Goal: Check status: Check status

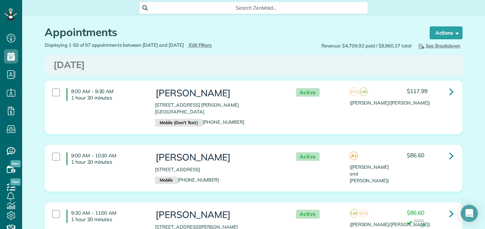
scroll to position [2177, 0]
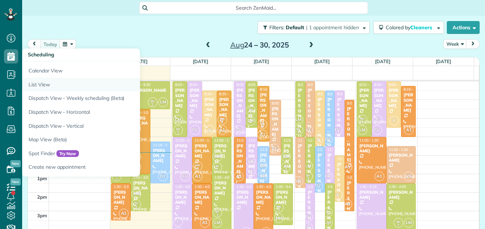
scroll to position [3, 3]
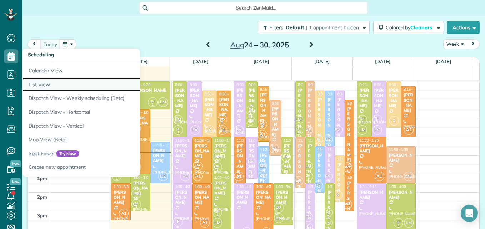
click at [46, 84] on link "List View" at bounding box center [111, 85] width 178 height 14
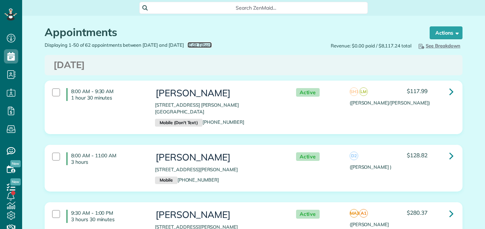
scroll to position [3, 3]
click at [212, 46] on span "Edit Filters" at bounding box center [200, 45] width 23 height 6
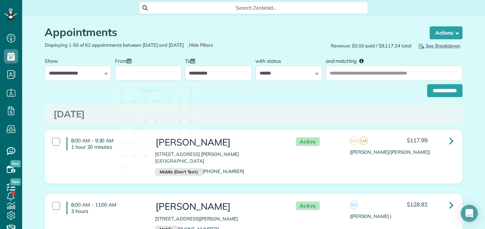
click at [171, 73] on input "From" at bounding box center [148, 73] width 67 height 15
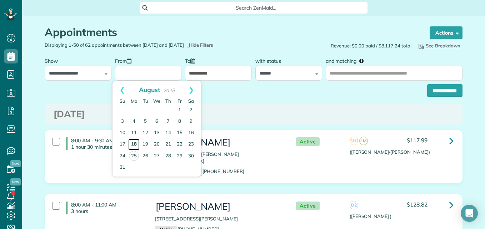
click at [133, 146] on link "18" at bounding box center [133, 144] width 11 height 11
type input "**********"
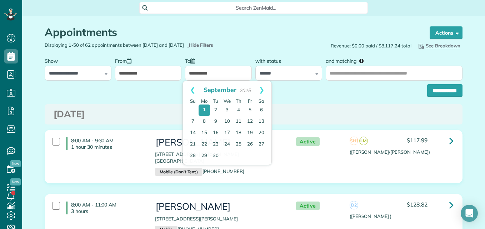
click at [221, 75] on input "**********" at bounding box center [218, 73] width 67 height 15
click at [189, 90] on link "Prev" at bounding box center [193, 90] width 20 height 18
click at [255, 143] on link "22" at bounding box center [249, 144] width 11 height 11
type input "**********"
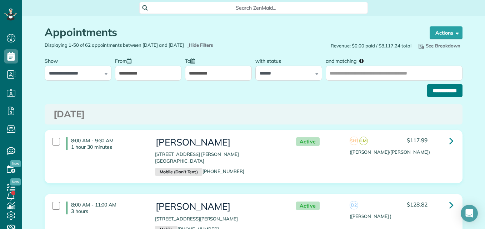
click at [448, 86] on input "**********" at bounding box center [444, 90] width 35 height 13
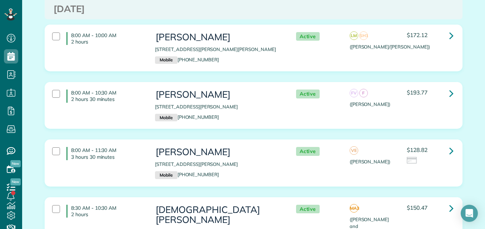
scroll to position [503, 0]
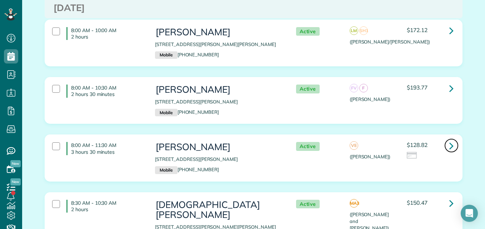
click at [449, 140] on icon at bounding box center [451, 146] width 4 height 12
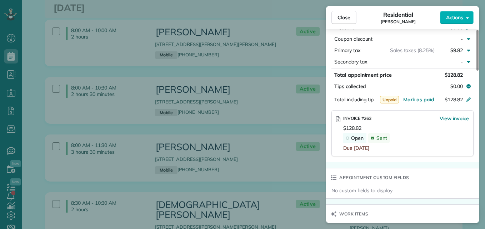
scroll to position [399, 0]
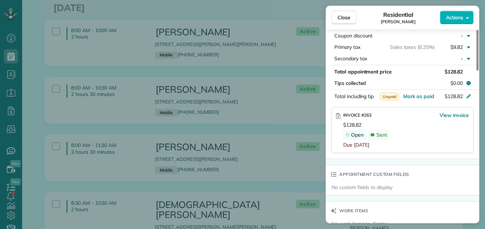
drag, startPoint x: 477, startPoint y: 65, endPoint x: 470, endPoint y: 148, distance: 83.8
click at [476, 71] on div at bounding box center [477, 50] width 2 height 41
click at [452, 116] on span "View invoice" at bounding box center [453, 115] width 29 height 7
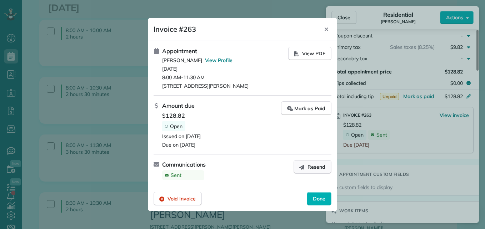
click at [319, 167] on span "Resend" at bounding box center [316, 166] width 18 height 7
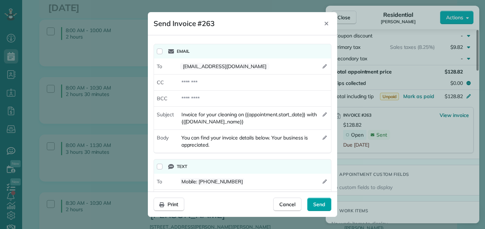
click at [317, 202] on span "Send" at bounding box center [319, 204] width 12 height 7
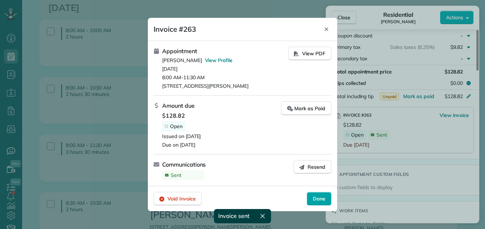
click at [317, 198] on span "Done" at bounding box center [319, 198] width 12 height 7
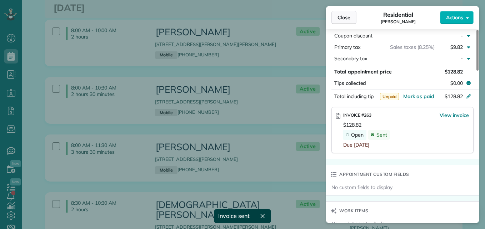
click at [349, 17] on span "Close" at bounding box center [343, 17] width 13 height 7
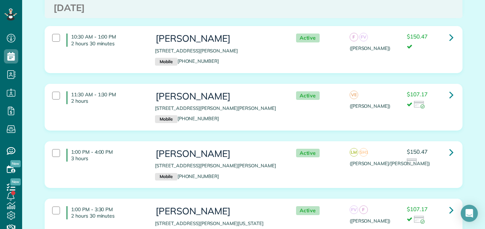
scroll to position [811, 0]
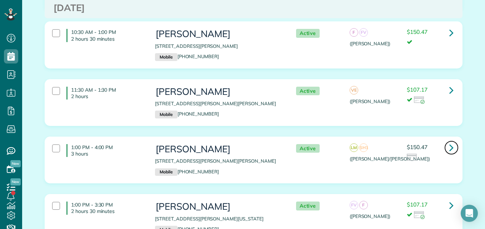
click at [449, 141] on icon at bounding box center [451, 147] width 4 height 12
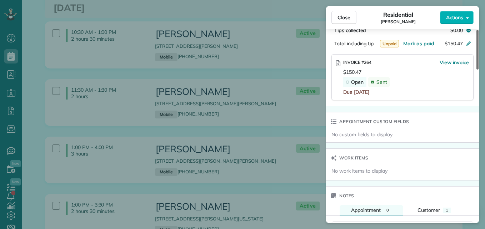
scroll to position [469, 0]
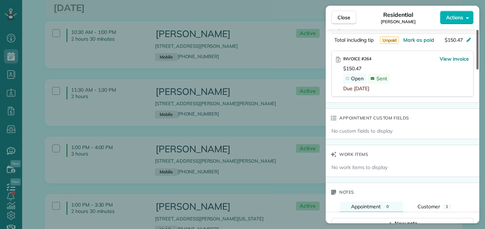
drag, startPoint x: 477, startPoint y: 62, endPoint x: 470, endPoint y: 158, distance: 96.3
click at [476, 70] on div at bounding box center [477, 50] width 2 height 40
click at [459, 57] on span "View invoice" at bounding box center [453, 58] width 29 height 7
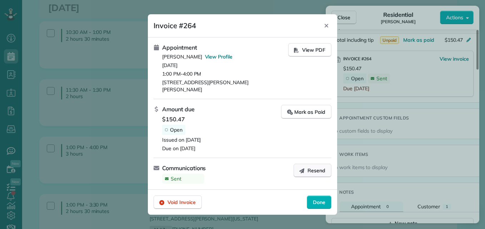
click at [302, 168] on icon "button" at bounding box center [302, 171] width 6 height 6
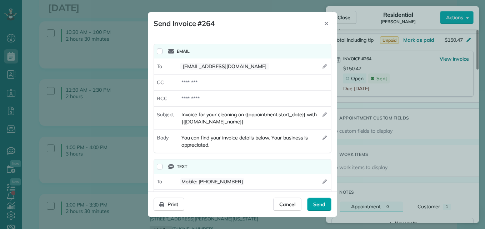
click at [321, 203] on span "Send" at bounding box center [319, 204] width 12 height 7
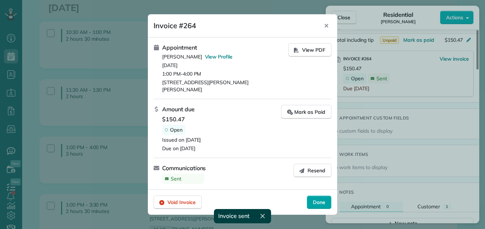
click at [312, 199] on div "Done" at bounding box center [319, 203] width 25 height 14
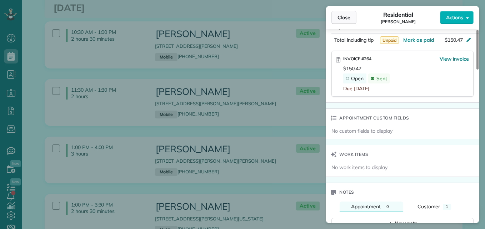
click at [341, 20] on span "Close" at bounding box center [343, 17] width 13 height 7
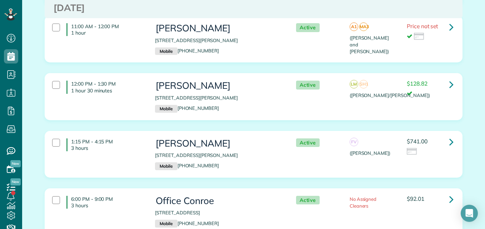
scroll to position [1449, 0]
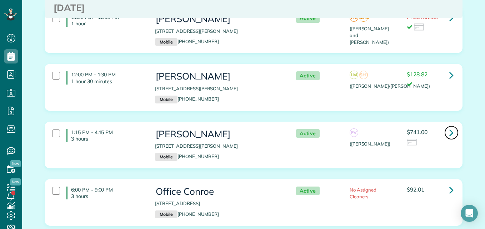
click at [449, 126] on icon at bounding box center [451, 132] width 4 height 12
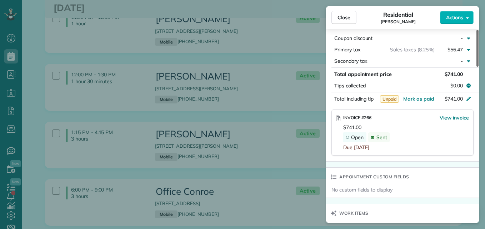
scroll to position [460, 0]
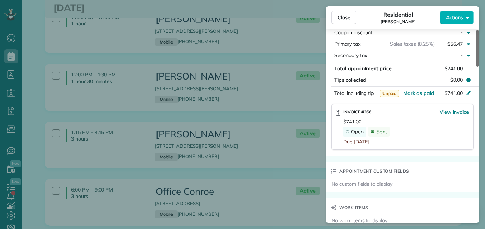
drag, startPoint x: 477, startPoint y: 59, endPoint x: 475, endPoint y: 146, distance: 87.1
click at [476, 67] on div at bounding box center [477, 48] width 2 height 37
click at [454, 111] on span "View invoice" at bounding box center [453, 112] width 29 height 7
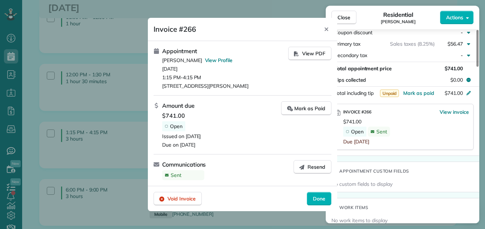
click at [454, 112] on div at bounding box center [242, 114] width 485 height 229
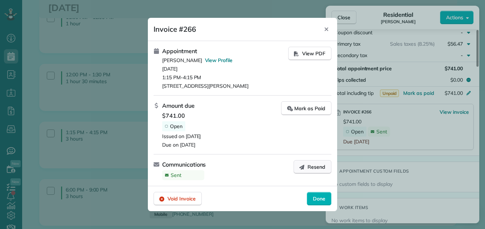
click at [306, 170] on button "Resend" at bounding box center [312, 167] width 38 height 14
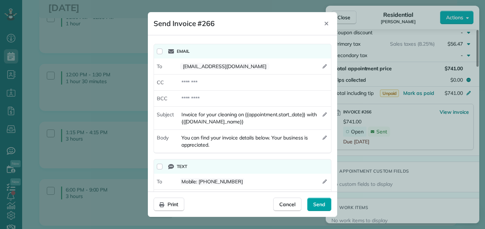
click at [313, 201] on span "Send" at bounding box center [319, 204] width 12 height 7
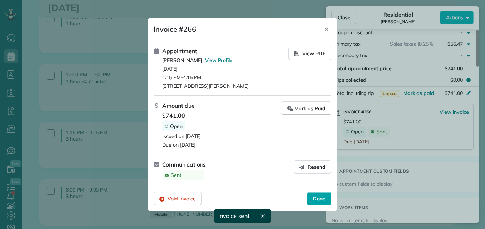
click at [318, 197] on span "Done" at bounding box center [319, 198] width 12 height 7
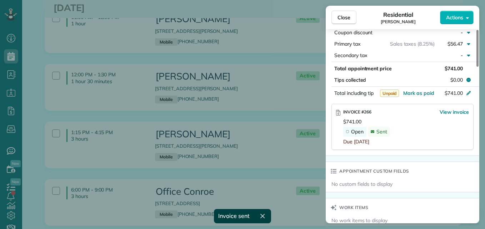
scroll to position [458, 0]
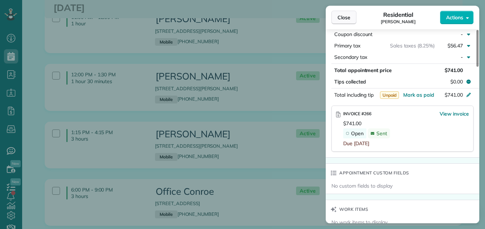
click at [341, 15] on span "Close" at bounding box center [343, 17] width 13 height 7
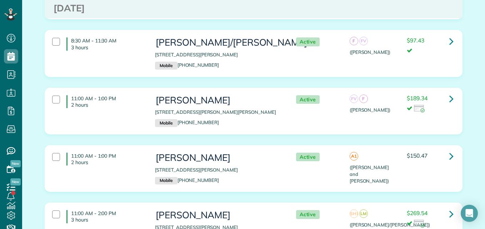
scroll to position [2446, 0]
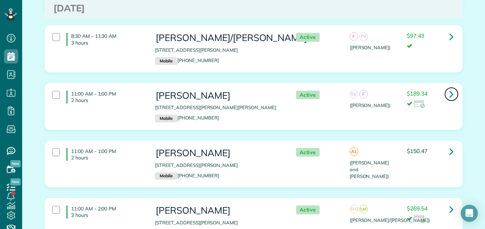
click at [449, 88] on icon at bounding box center [451, 94] width 4 height 12
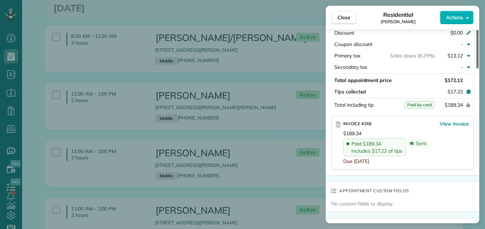
scroll to position [421, 0]
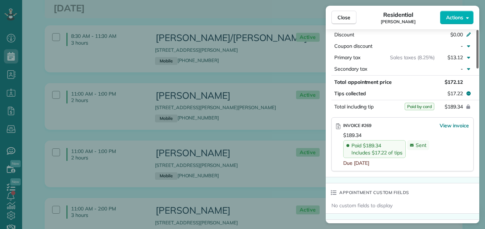
drag, startPoint x: 477, startPoint y: 54, endPoint x: 474, endPoint y: 138, distance: 84.0
click at [476, 69] on div at bounding box center [477, 49] width 2 height 39
click at [342, 16] on span "Close" at bounding box center [343, 17] width 13 height 7
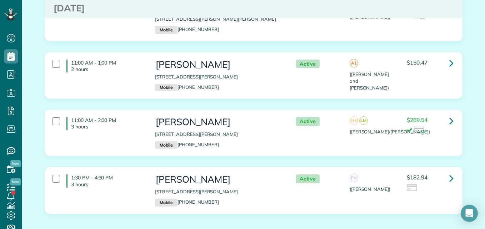
scroll to position [2548, 0]
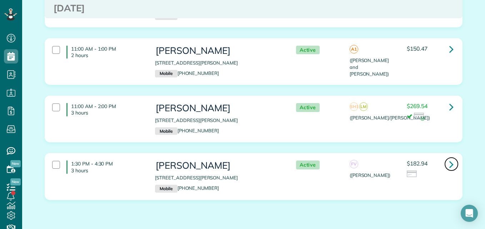
click at [449, 158] on icon at bounding box center [451, 164] width 4 height 12
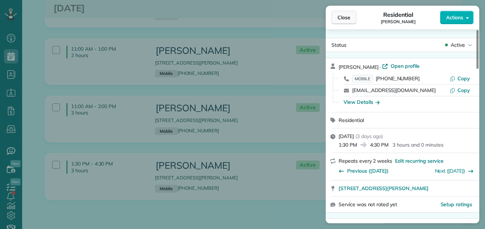
click at [338, 15] on span "Close" at bounding box center [343, 17] width 13 height 7
